Goal: Download file/media

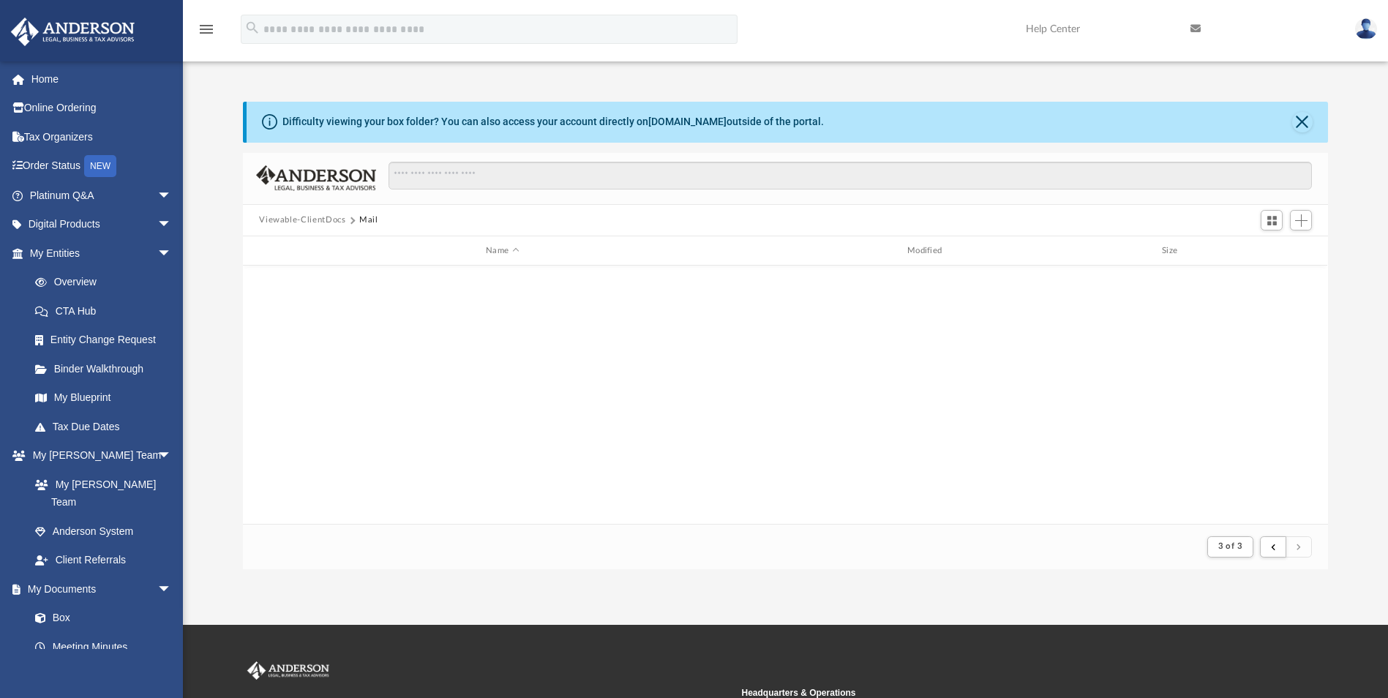
scroll to position [277, 1074]
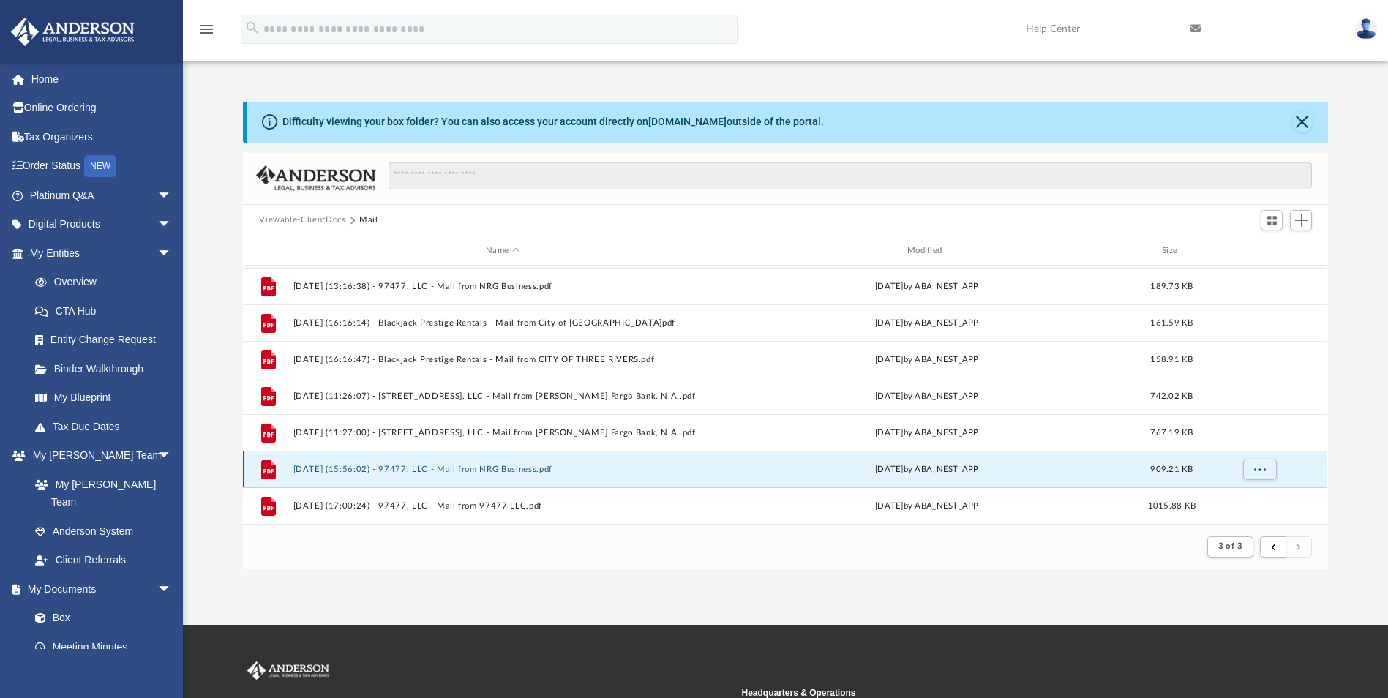
click at [452, 471] on button "[DATE] (15:56:02) - 97477, LLC - Mail from NRG Business.pdf" at bounding box center [503, 470] width 419 height 10
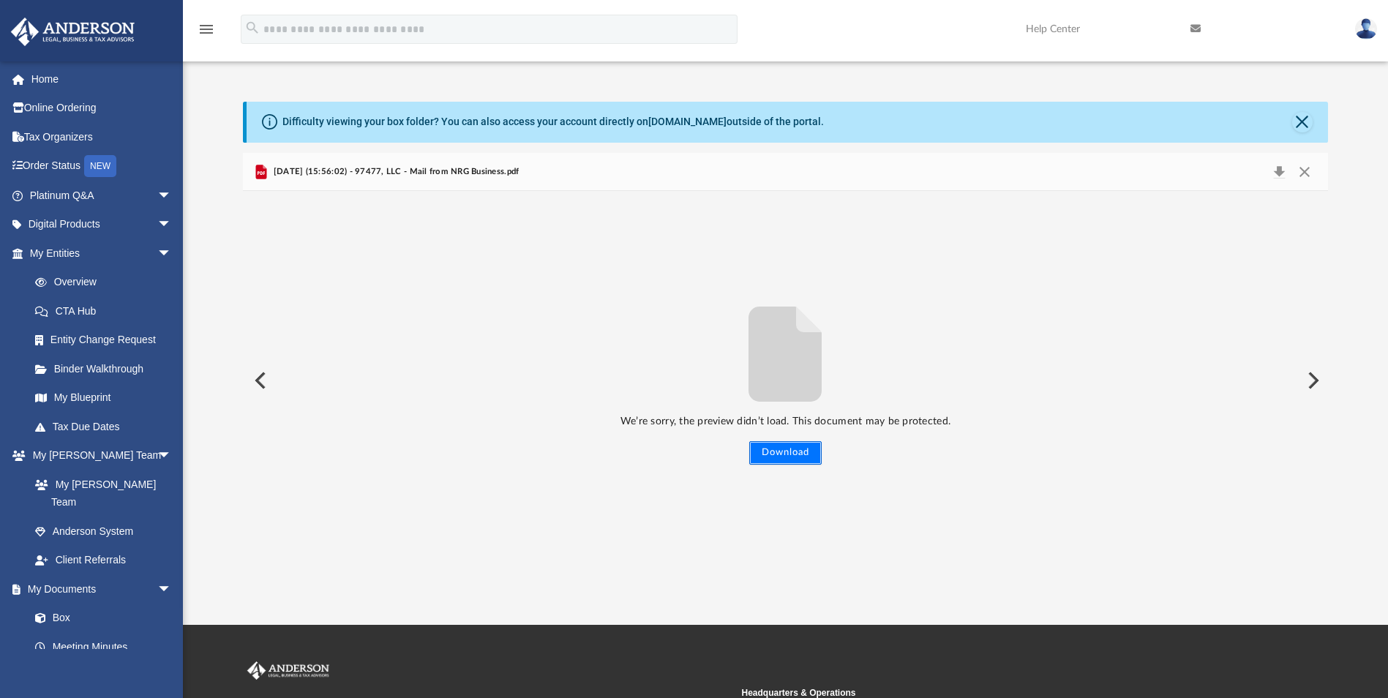
click at [794, 459] on button "Download" at bounding box center [785, 452] width 72 height 23
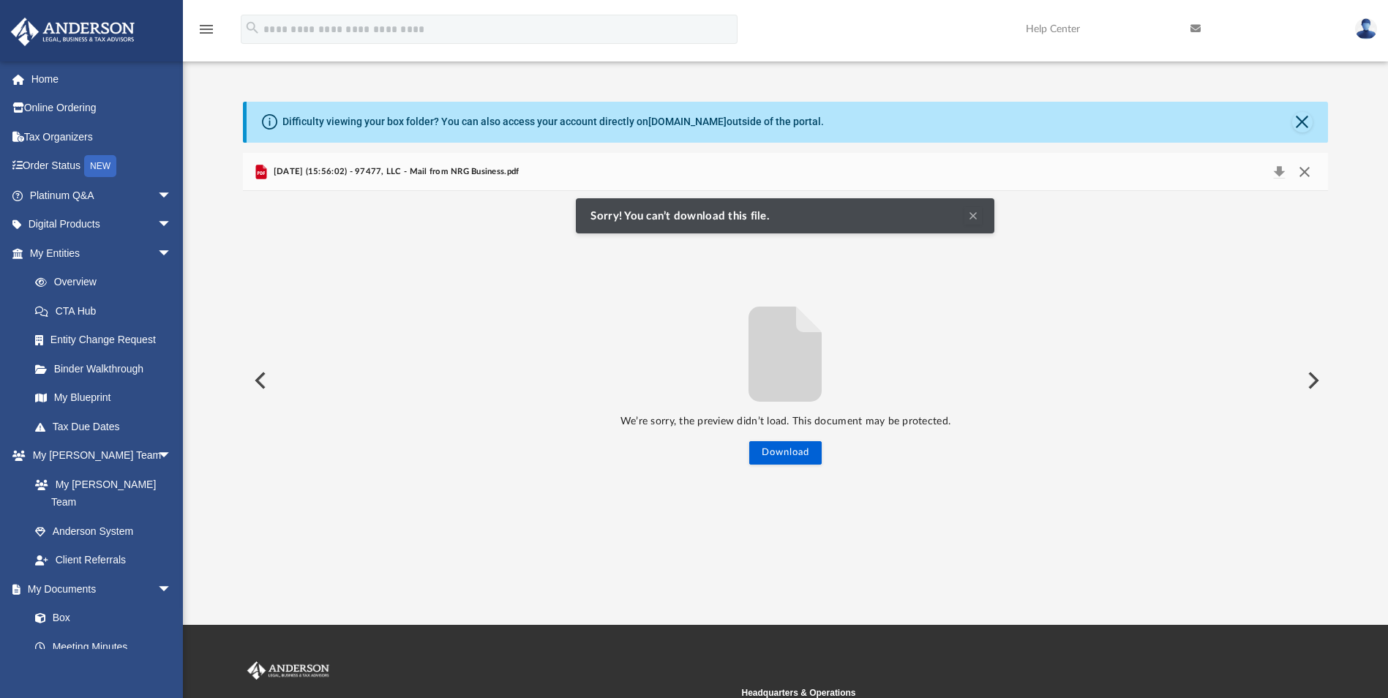
click at [1304, 168] on button "Close" at bounding box center [1305, 172] width 26 height 20
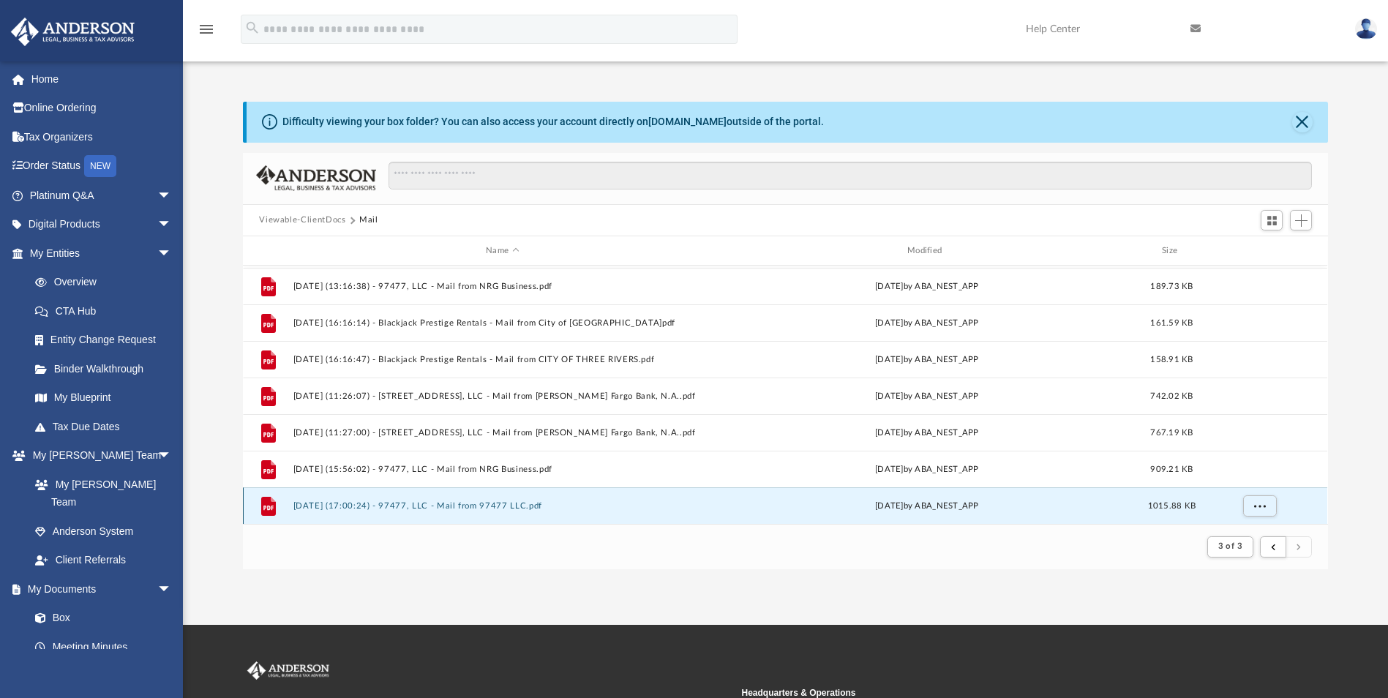
click at [466, 505] on button "[DATE] (17:00:24) - 97477, LLC - Mail from 97477 LLC.pdf" at bounding box center [503, 506] width 419 height 10
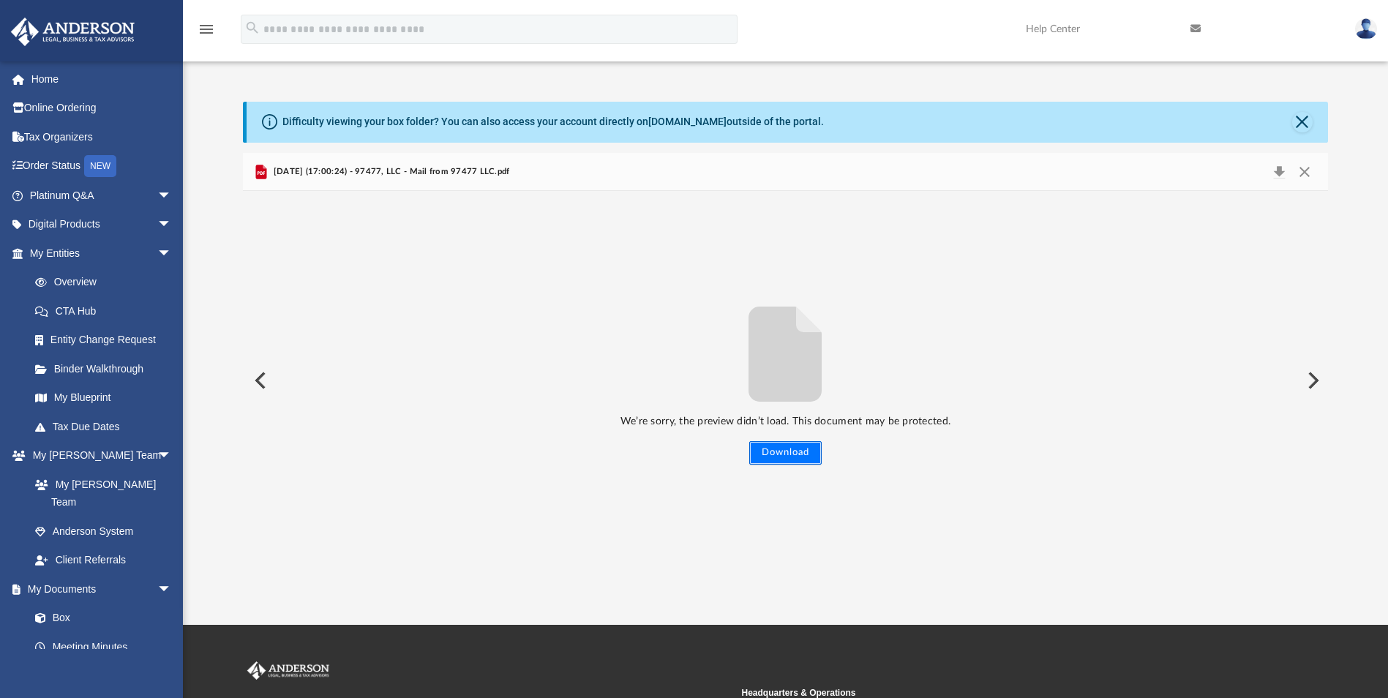
click at [786, 457] on button "Download" at bounding box center [785, 452] width 72 height 23
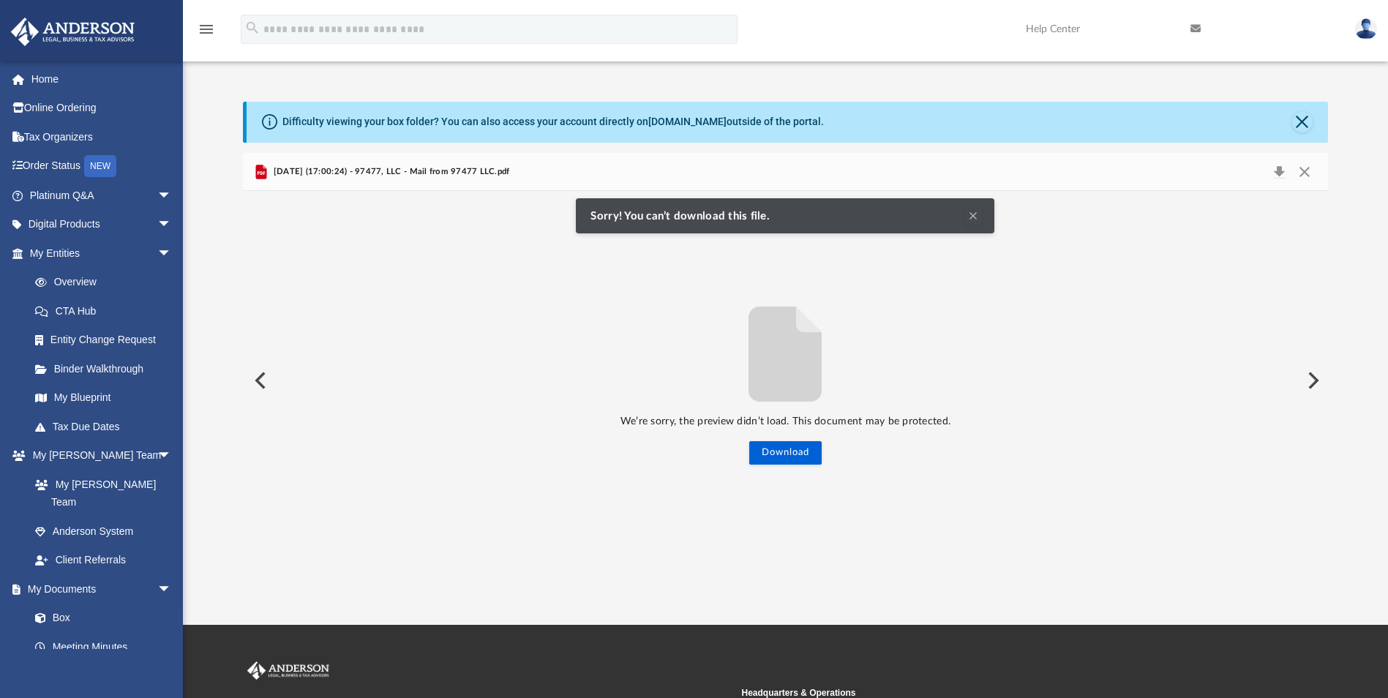
click at [973, 212] on button "Clear Notification" at bounding box center [974, 216] width 18 height 18
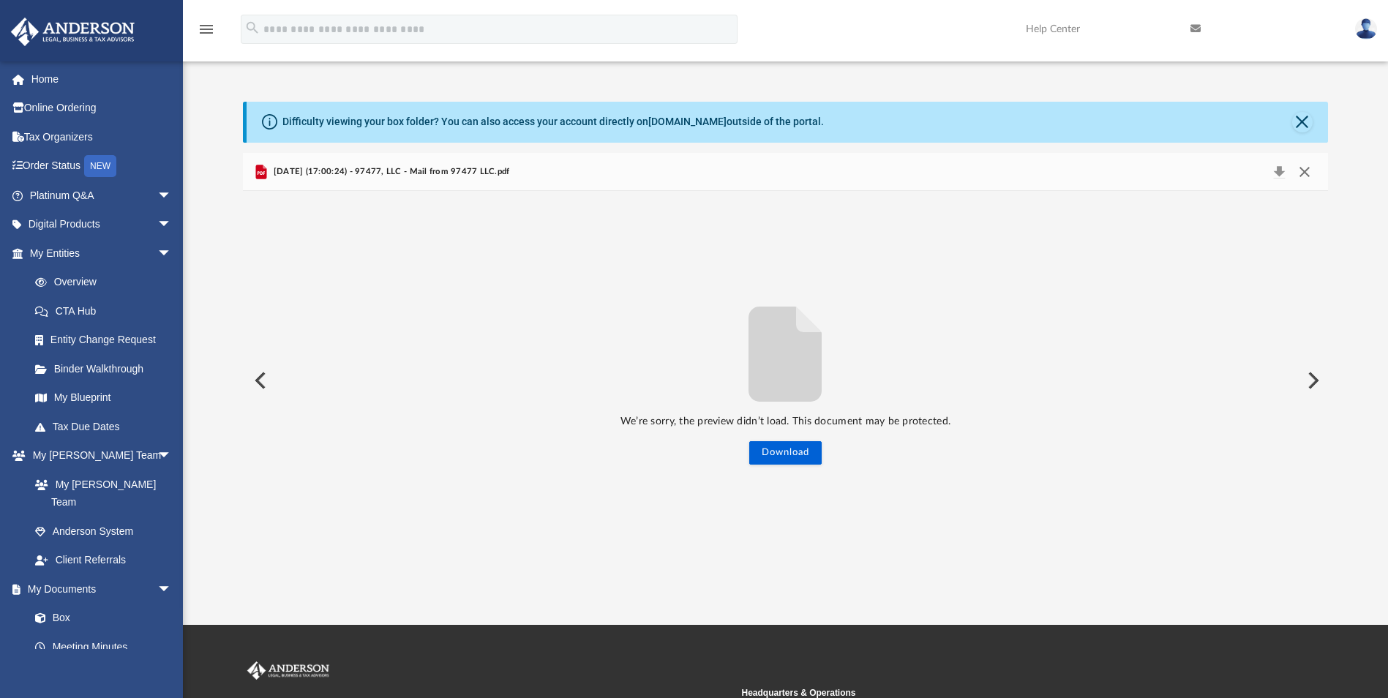
click at [1307, 171] on button "Close" at bounding box center [1305, 172] width 26 height 20
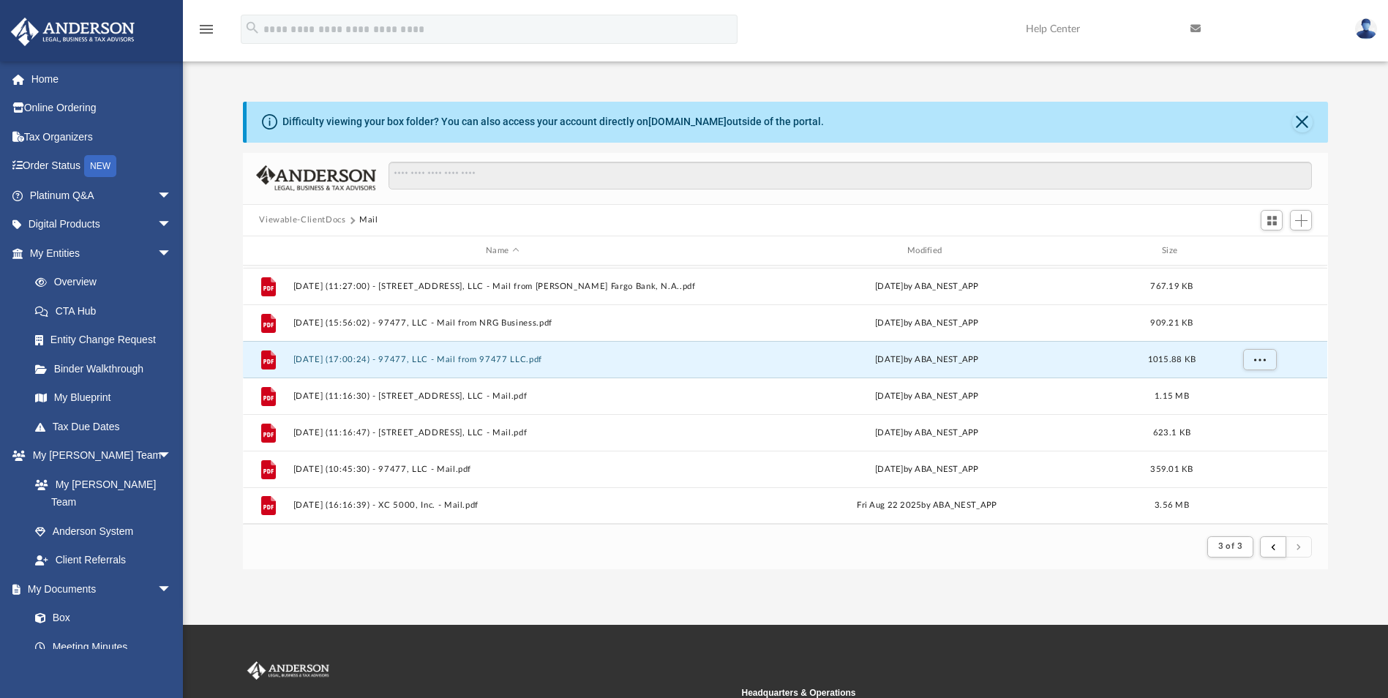
scroll to position [913, 0]
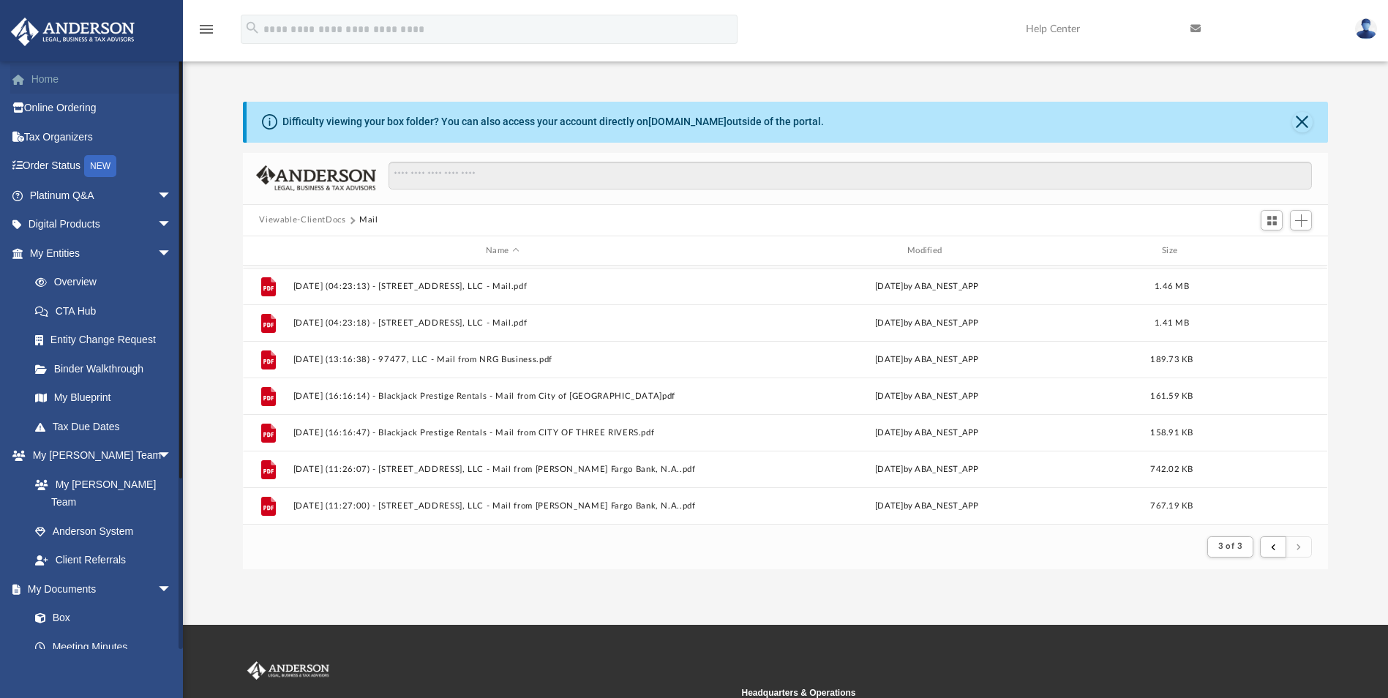
click at [38, 75] on link "Home" at bounding box center [102, 78] width 184 height 29
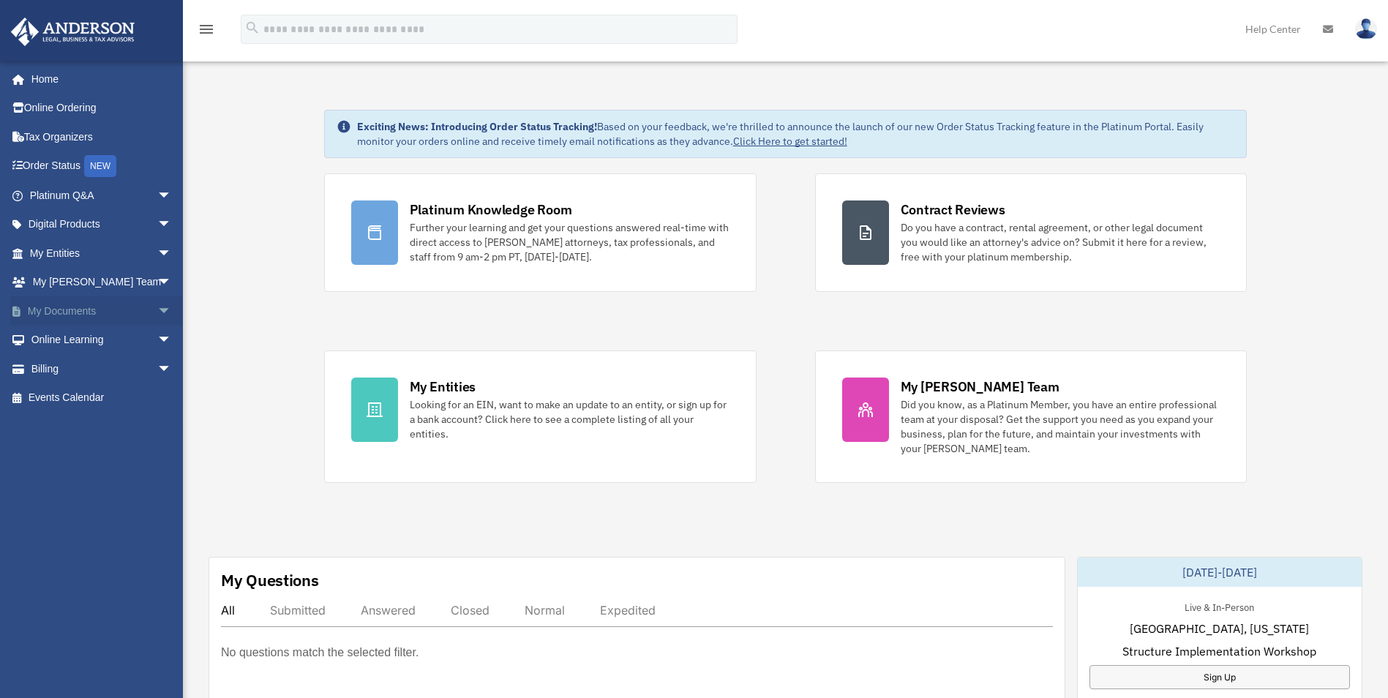
click at [75, 311] on link "My Documents arrow_drop_down" at bounding box center [102, 310] width 184 height 29
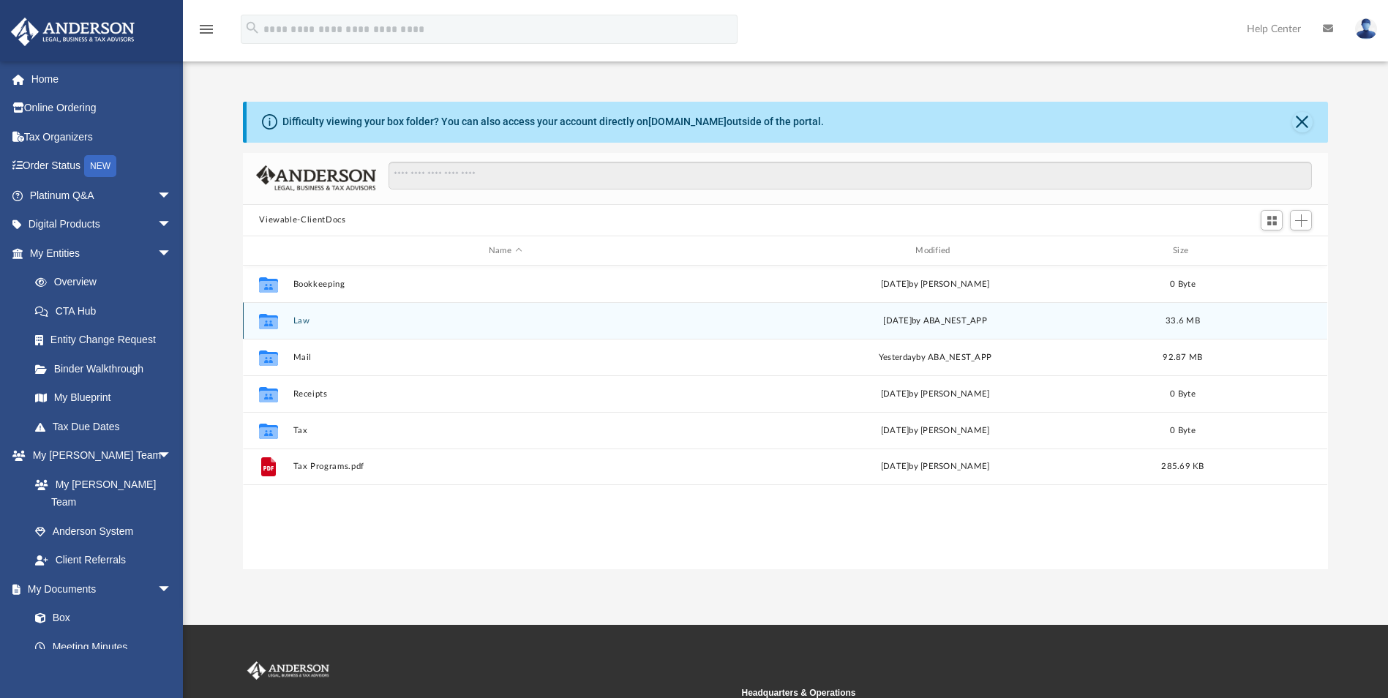
scroll to position [322, 1074]
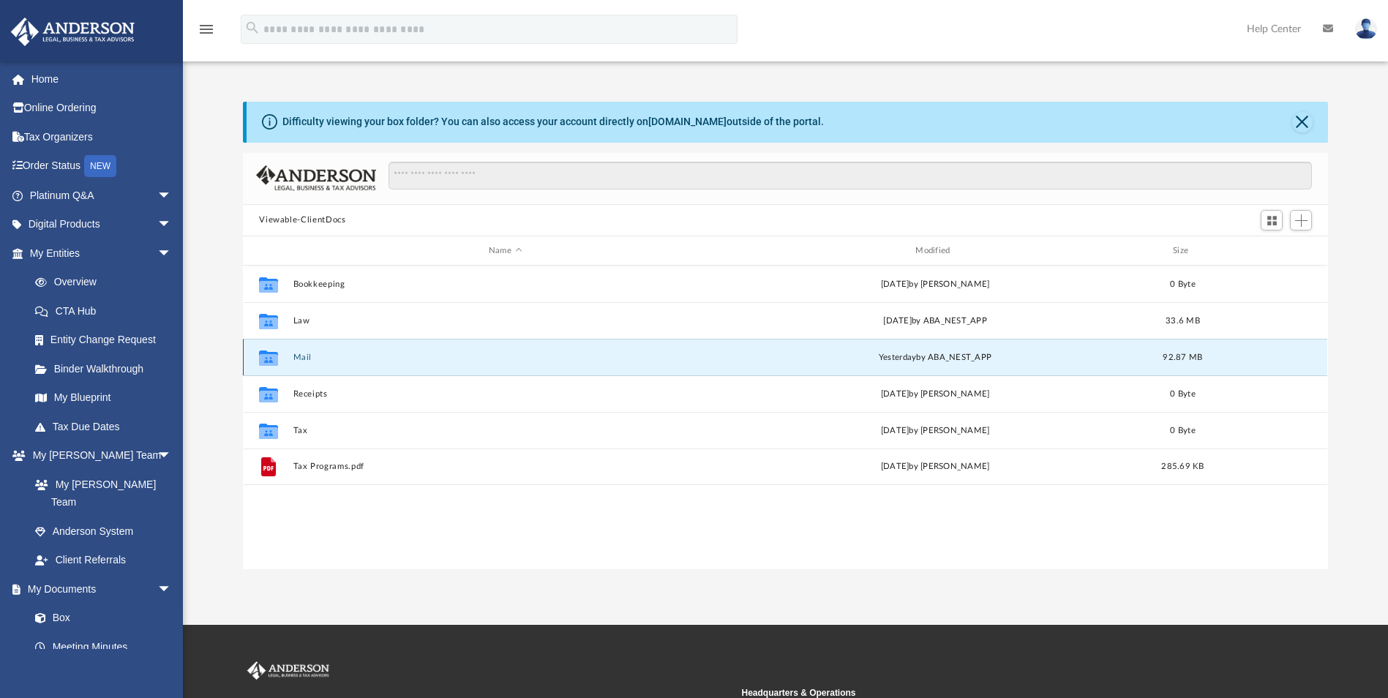
click at [296, 356] on button "Mail" at bounding box center [506, 358] width 424 height 10
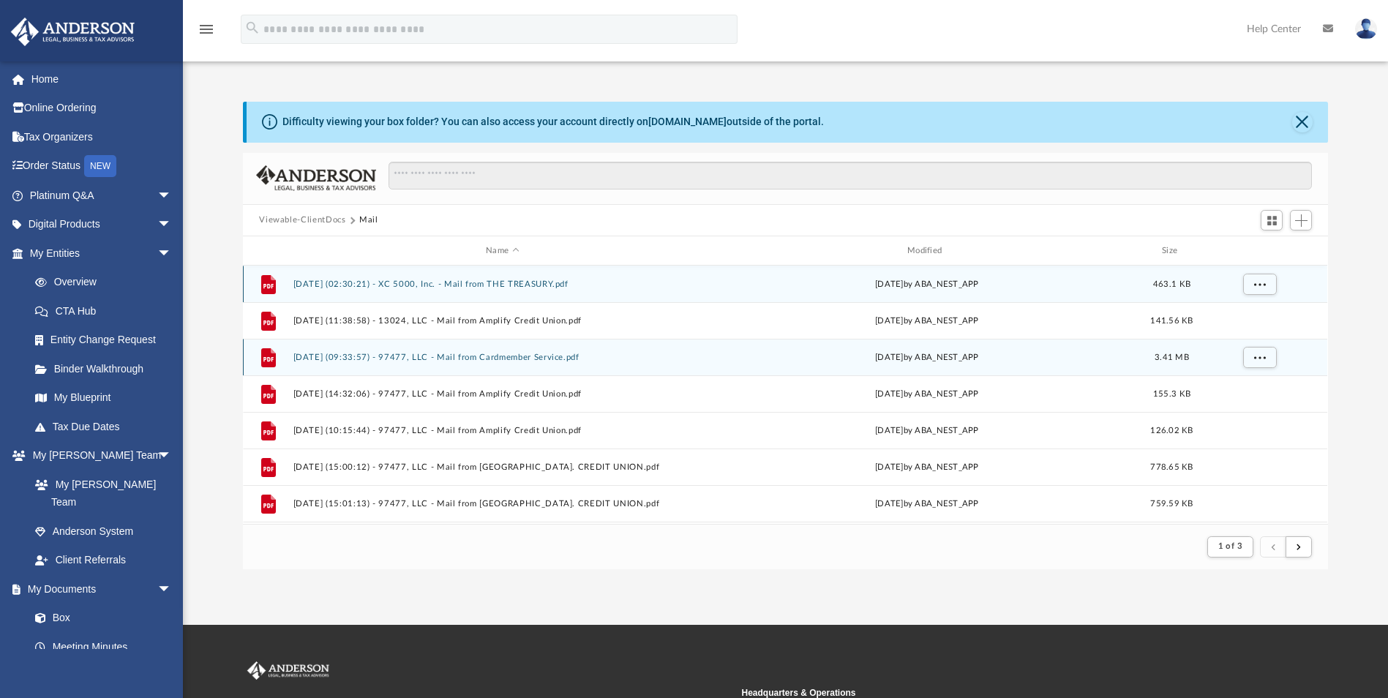
scroll to position [277, 1074]
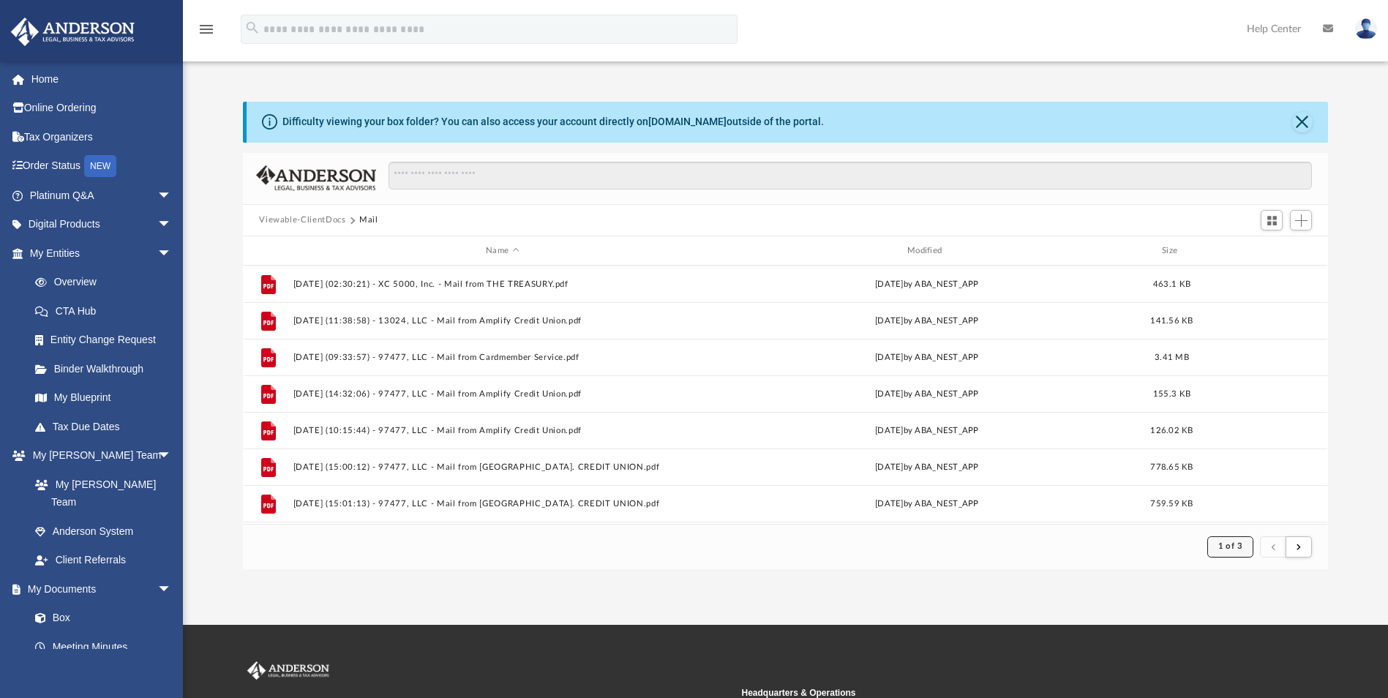
click at [1249, 548] on button "1 of 3" at bounding box center [1231, 547] width 46 height 20
click at [1244, 621] on li "3" at bounding box center [1242, 623] width 5 height 15
click at [1298, 547] on span "submit" at bounding box center [1299, 546] width 4 height 8
click at [1301, 546] on button "submit" at bounding box center [1299, 547] width 26 height 21
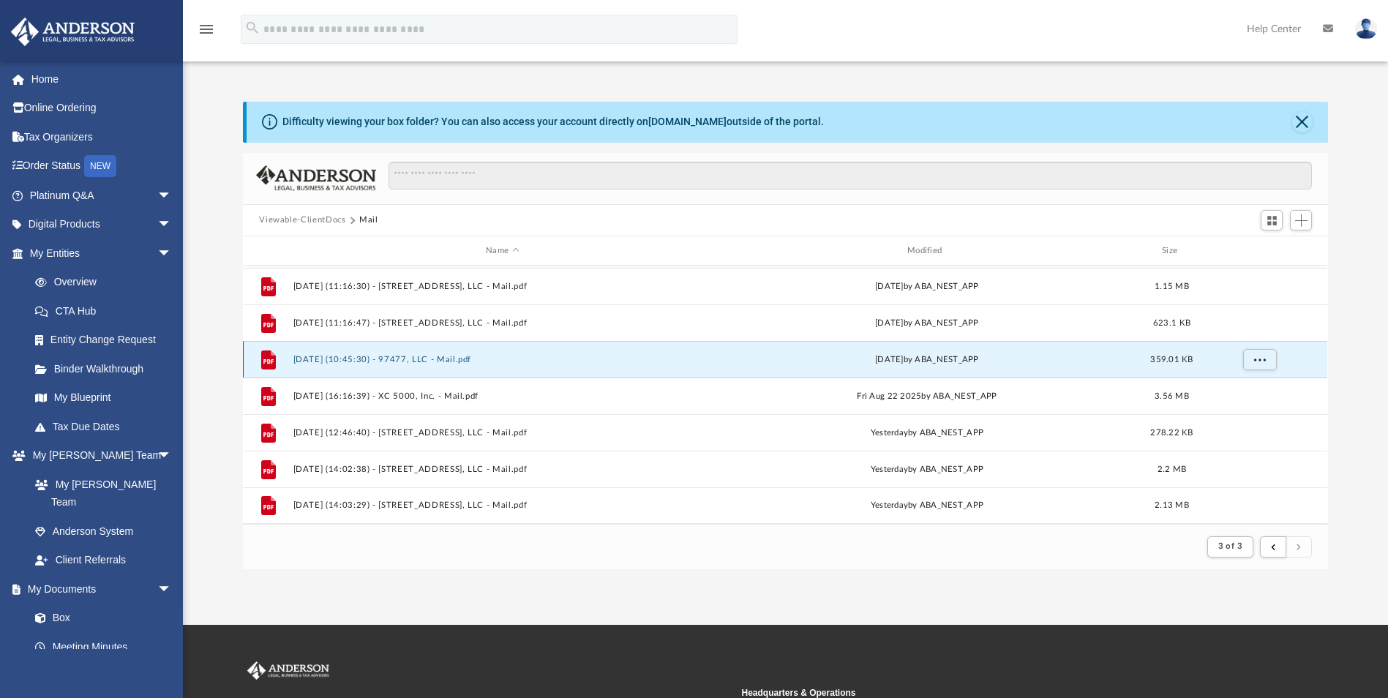
click at [429, 358] on button "[DATE] (10:45:30) - 97477, LLC - Mail.pdf" at bounding box center [503, 360] width 419 height 10
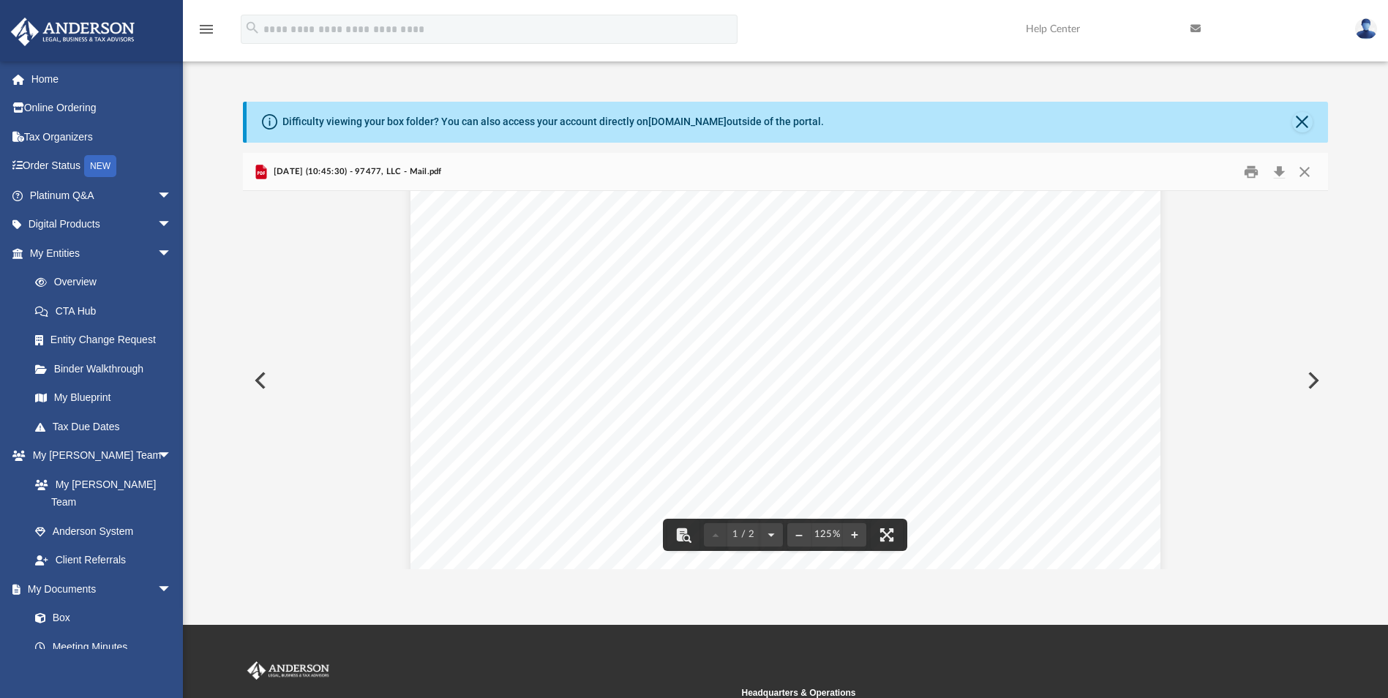
scroll to position [0, 0]
